Goal: Task Accomplishment & Management: Manage account settings

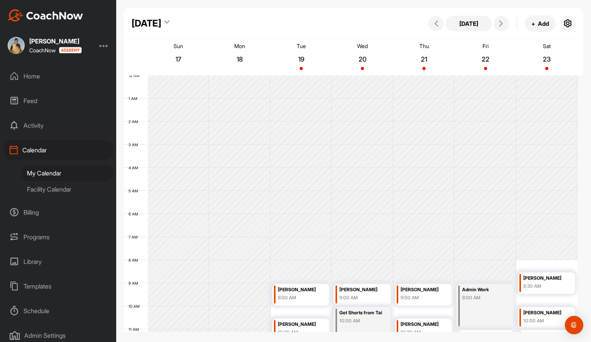
scroll to position [134, 0]
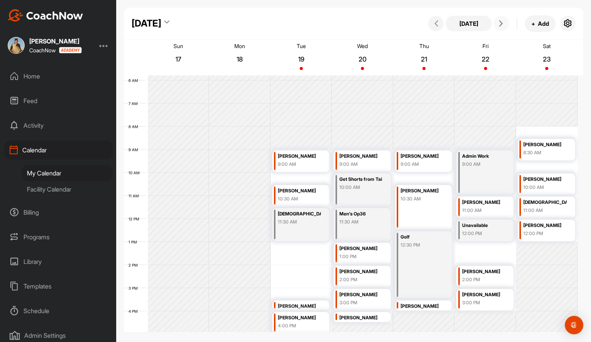
click at [503, 26] on icon at bounding box center [501, 23] width 6 height 6
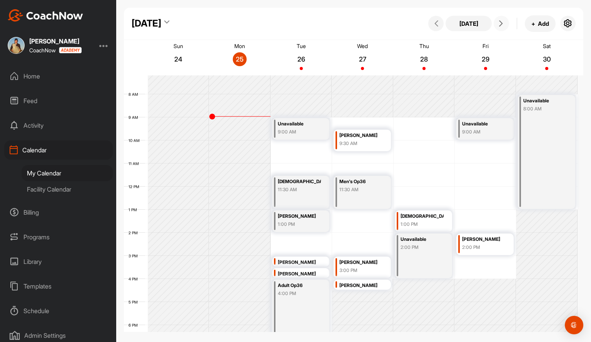
scroll to position [166, 0]
click at [306, 219] on div "[PERSON_NAME]" at bounding box center [299, 216] width 43 height 9
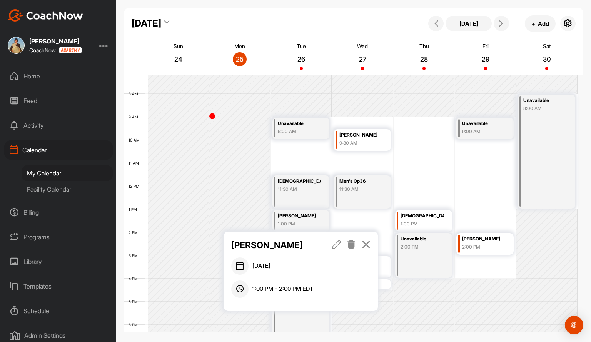
click at [353, 244] on icon at bounding box center [351, 244] width 9 height 8
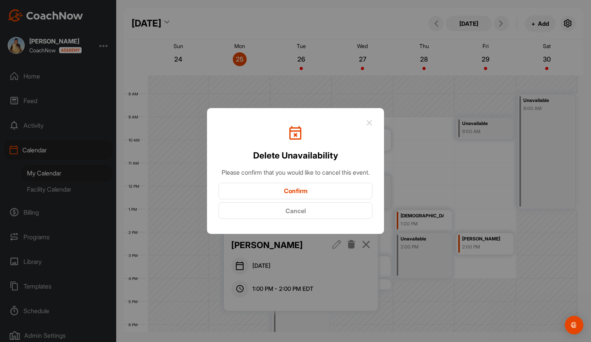
click at [310, 196] on button "Confirm" at bounding box center [296, 191] width 154 height 17
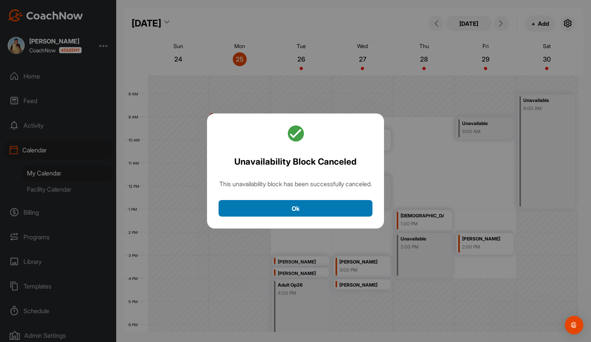
click at [294, 211] on button "Ok" at bounding box center [296, 208] width 154 height 17
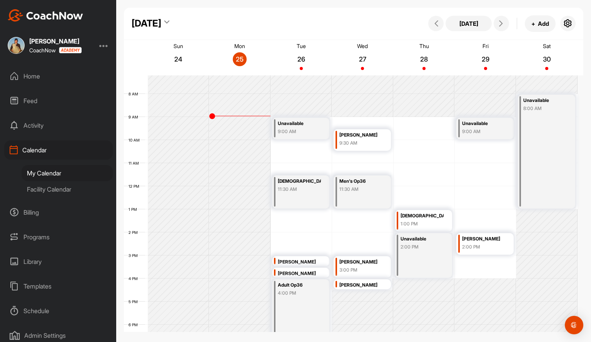
click at [292, 219] on div "12 AM 1 AM 2 AM 3 AM 4 AM 5 AM 6 AM 7 AM 8 AM 9 AM 10 AM 11 AM 12 PM 1 PM 2 PM …" at bounding box center [351, 186] width 454 height 554
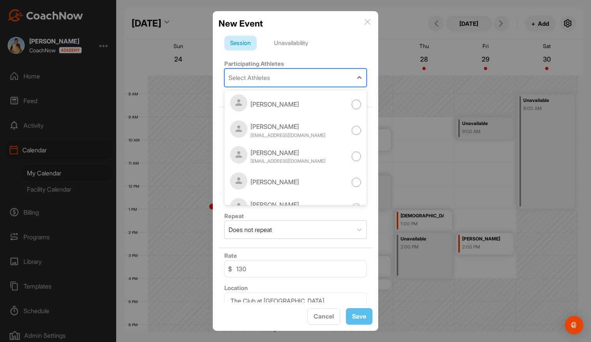
click at [265, 78] on div "Select Athletes" at bounding box center [250, 77] width 42 height 9
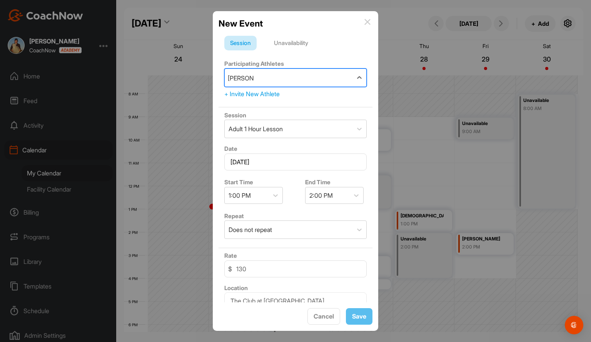
type input "[PERSON_NAME]"
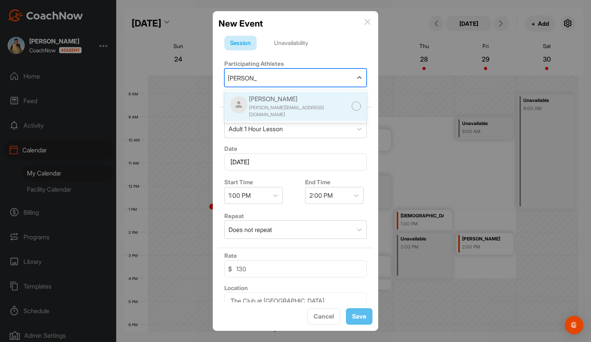
click at [267, 103] on div "[PERSON_NAME]" at bounding box center [300, 98] width 103 height 9
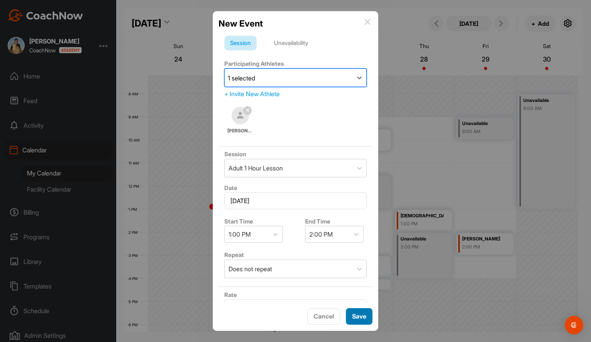
click at [362, 318] on button "Save" at bounding box center [359, 316] width 27 height 17
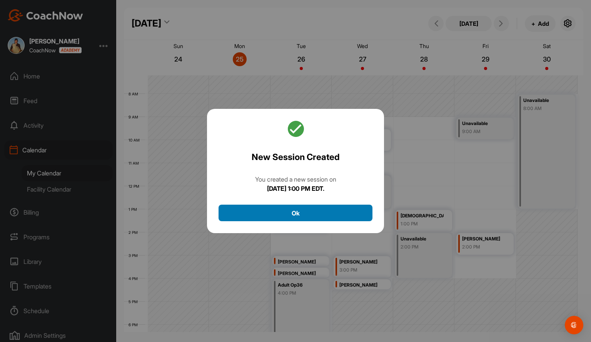
click at [296, 215] on button "Ok" at bounding box center [296, 213] width 154 height 17
